Goal: Information Seeking & Learning: Compare options

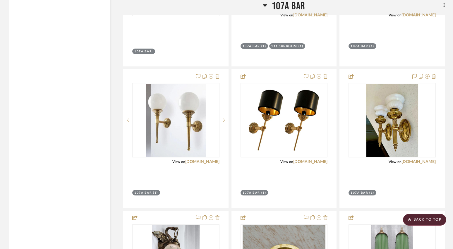
scroll to position [3310, 0]
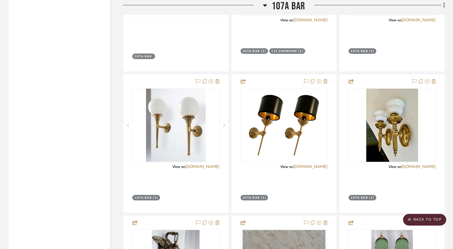
click at [329, 126] on div at bounding box center [284, 144] width 105 height 138
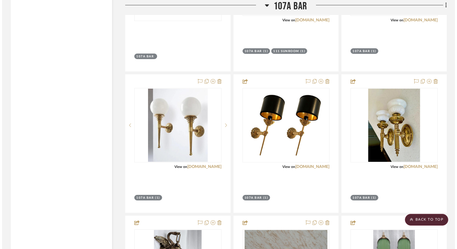
scroll to position [0, 0]
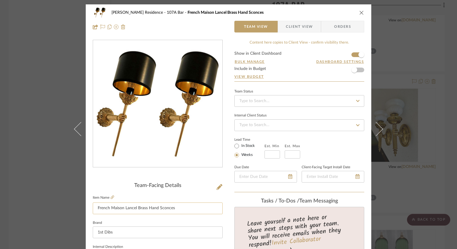
click at [161, 208] on input "French Maison Lancel Brass Hand Sconces" at bounding box center [158, 209] width 130 height 12
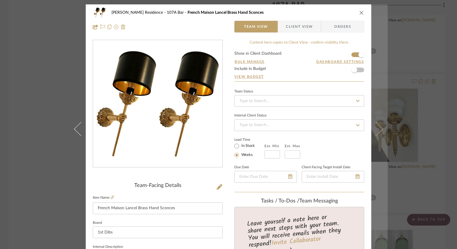
click at [374, 129] on icon at bounding box center [376, 129] width 14 height 14
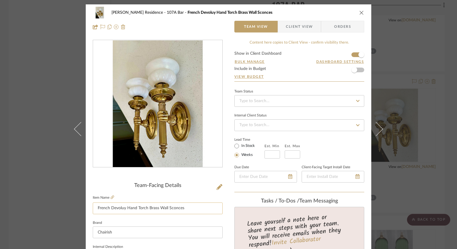
click at [165, 208] on input "French Devoluy Hand Torch Brass Wall Sconces" at bounding box center [158, 209] width 130 height 12
click at [111, 199] on icon at bounding box center [113, 198] width 4 height 4
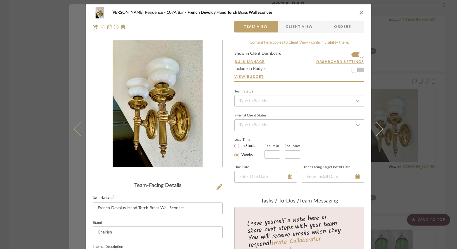
click at [78, 129] on icon at bounding box center [81, 129] width 14 height 14
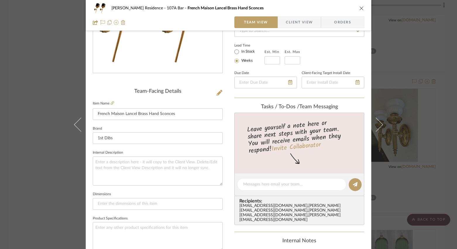
scroll to position [88, 0]
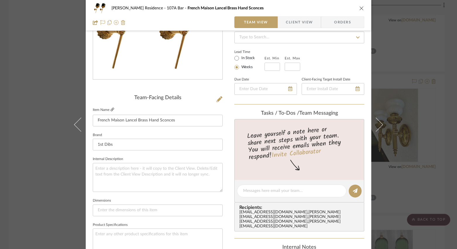
click at [111, 111] on icon at bounding box center [113, 110] width 4 height 4
